Goal: Information Seeking & Learning: Learn about a topic

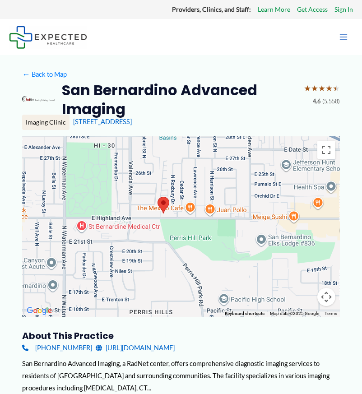
drag, startPoint x: 245, startPoint y: 242, endPoint x: 226, endPoint y: 229, distance: 22.6
click at [226, 229] on div at bounding box center [180, 226] width 317 height 180
click at [234, 335] on h3 "About this practice" at bounding box center [180, 336] width 317 height 12
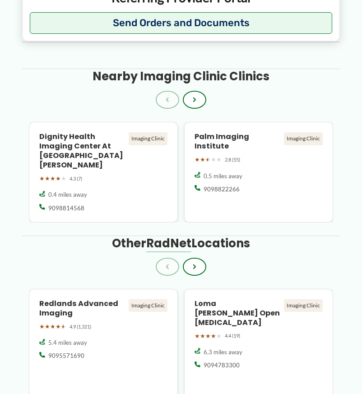
scroll to position [1377, 0]
